Goal: Transaction & Acquisition: Purchase product/service

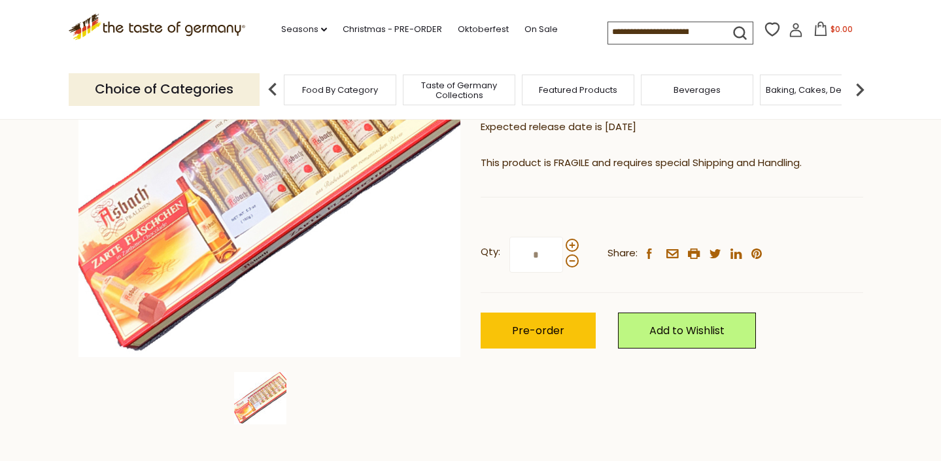
scroll to position [228, 0]
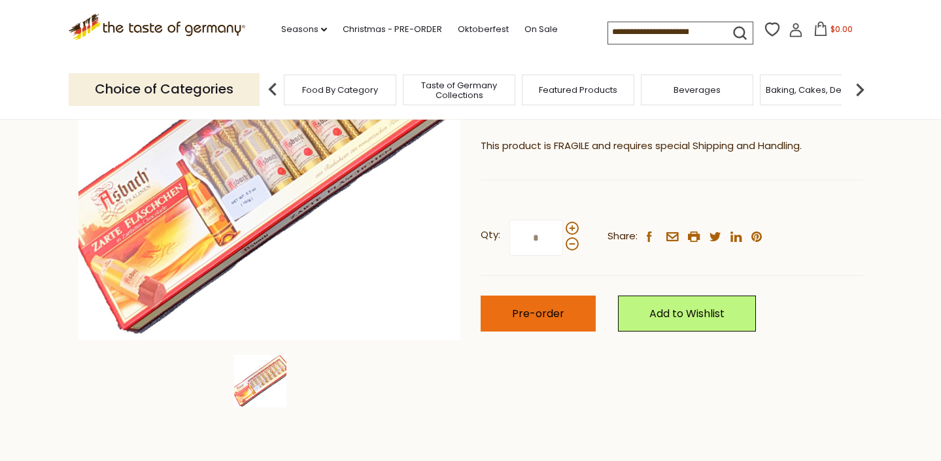
click at [543, 310] on span "Pre-order" at bounding box center [538, 313] width 52 height 15
click at [814, 26] on icon at bounding box center [820, 29] width 12 height 14
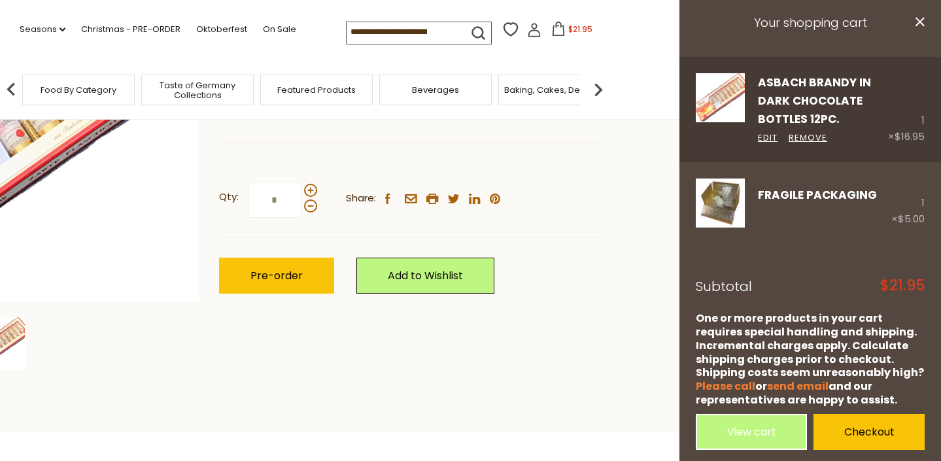
scroll to position [276, 0]
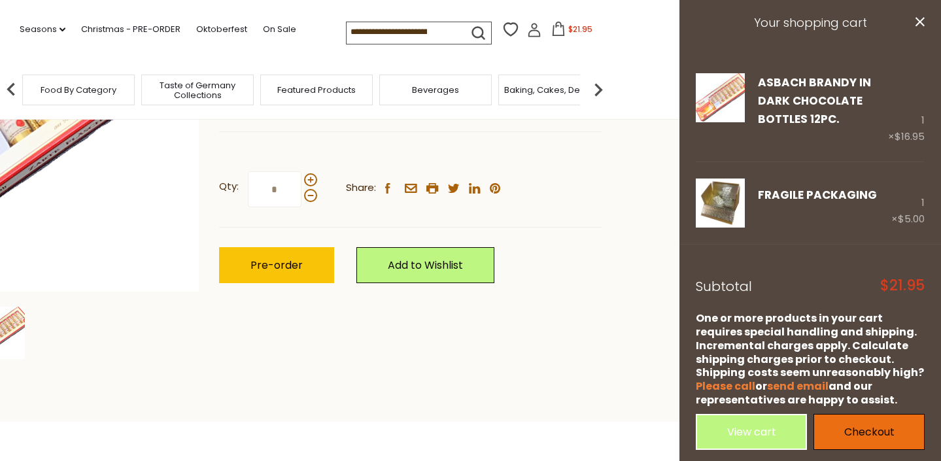
click at [869, 424] on link "Checkout" at bounding box center [868, 432] width 111 height 36
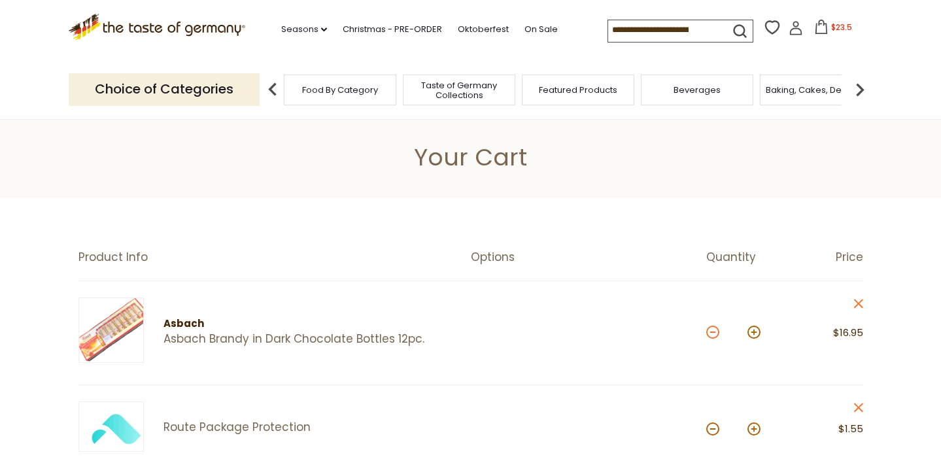
click at [715, 333] on button at bounding box center [712, 332] width 13 height 13
type input "*"
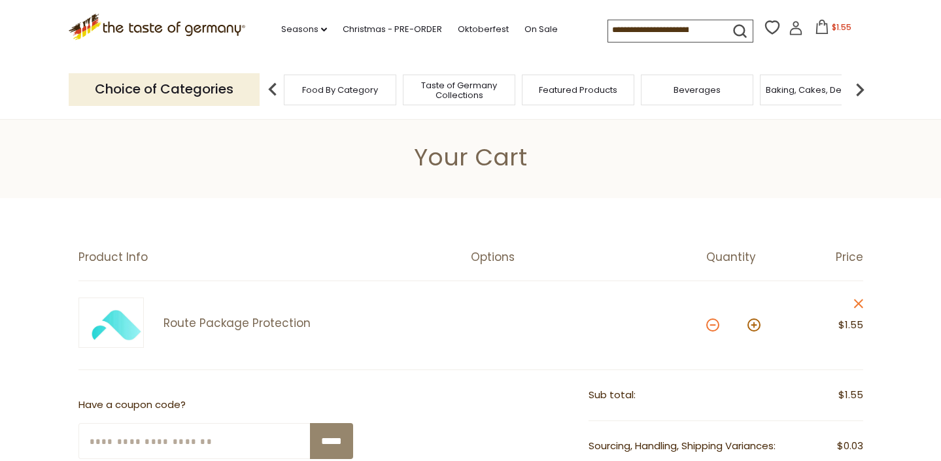
click at [711, 325] on button at bounding box center [712, 324] width 13 height 13
type input "*"
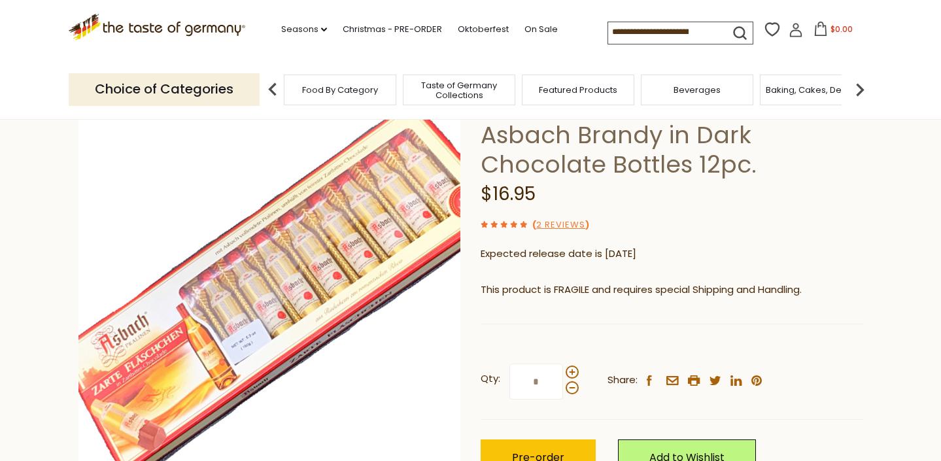
scroll to position [113, 0]
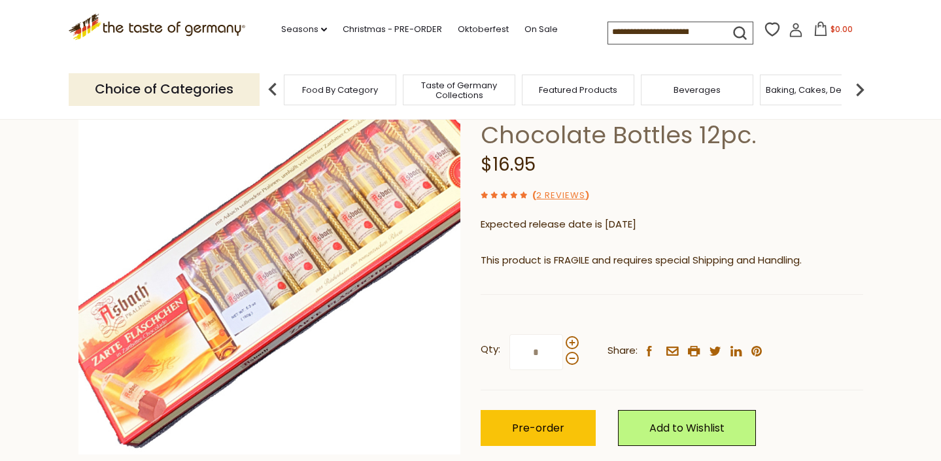
click at [859, 84] on img at bounding box center [860, 90] width 26 height 26
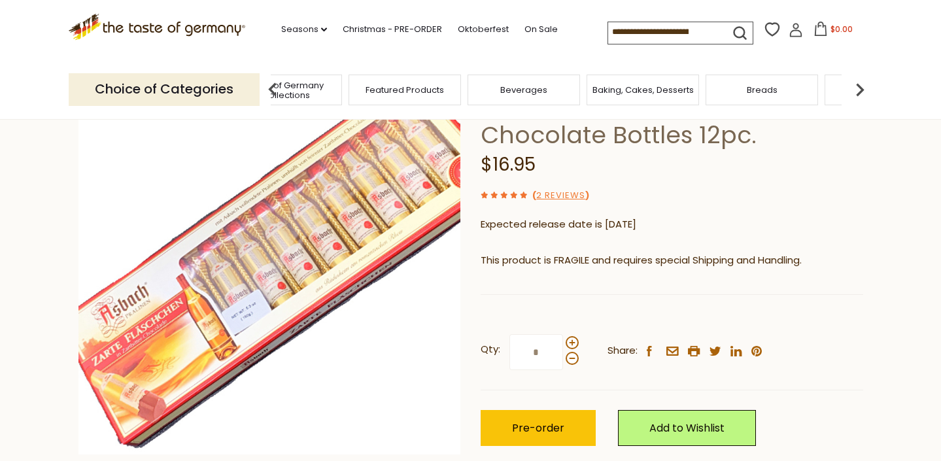
click at [859, 84] on img at bounding box center [860, 90] width 26 height 26
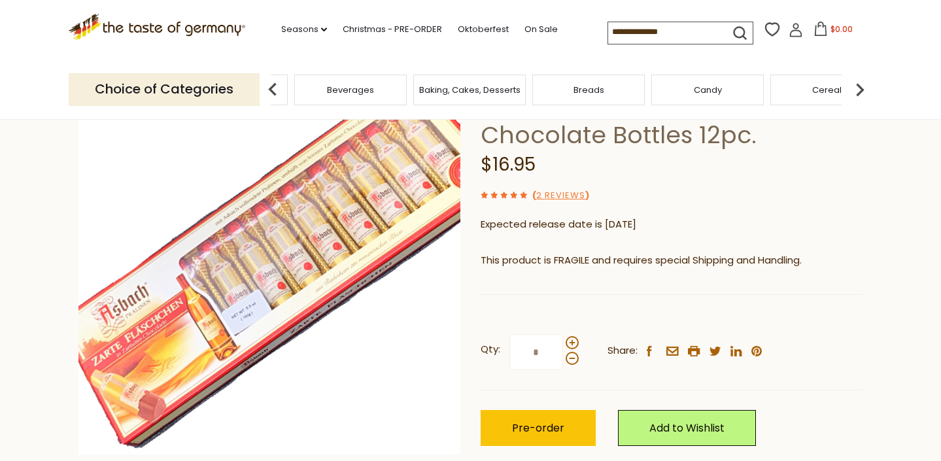
click at [859, 84] on img at bounding box center [860, 90] width 26 height 26
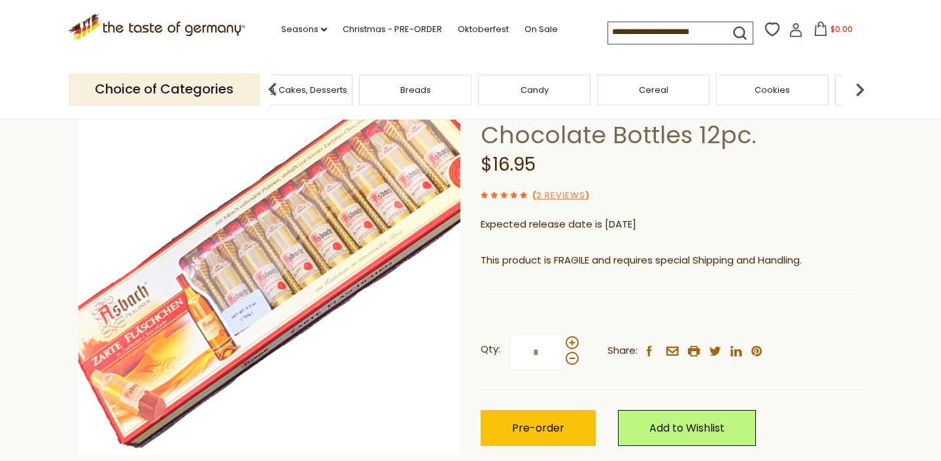
click at [859, 84] on img at bounding box center [860, 90] width 26 height 26
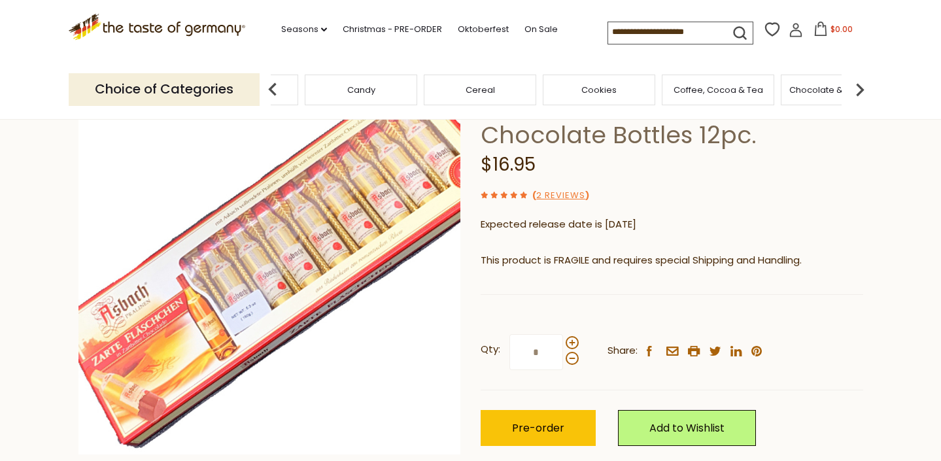
click at [816, 86] on span "Chocolate & Marzipan" at bounding box center [836, 90] width 95 height 10
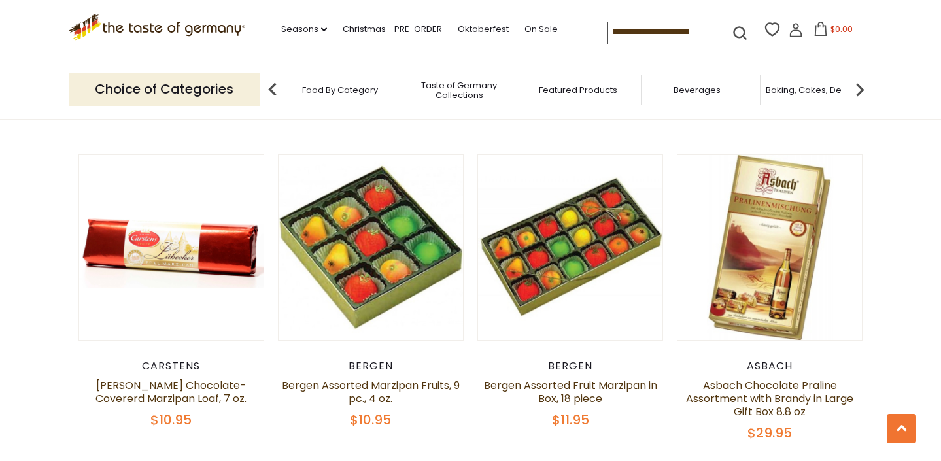
scroll to position [2641, 0]
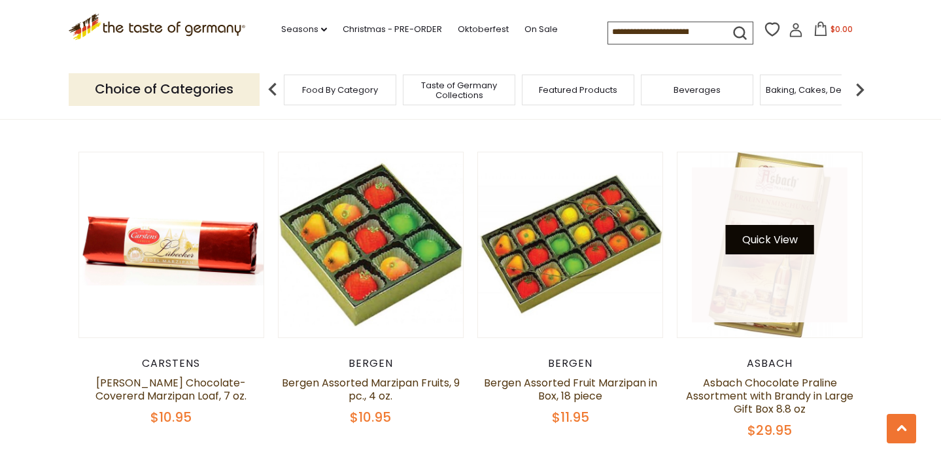
click at [792, 231] on button "Quick View" at bounding box center [770, 239] width 88 height 29
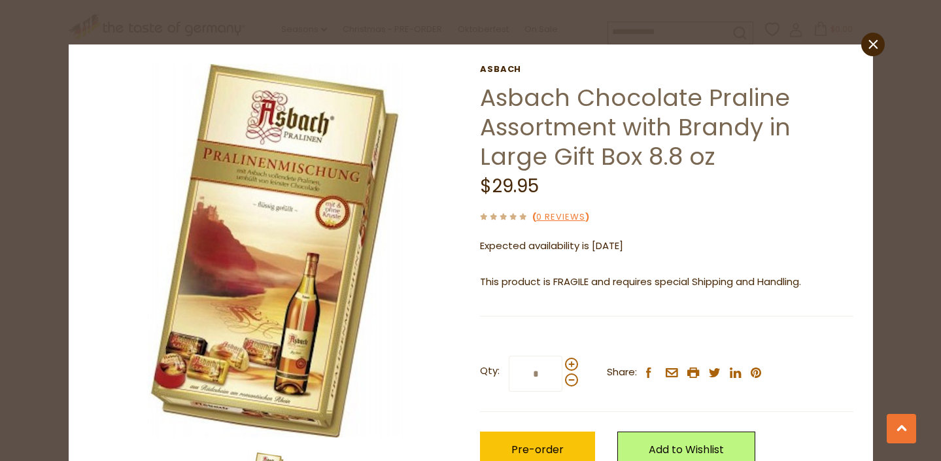
scroll to position [22, 0]
